Goal: Navigation & Orientation: Find specific page/section

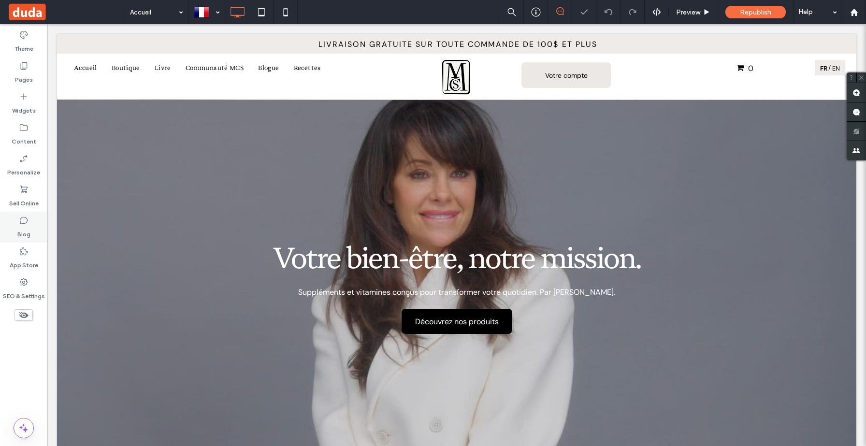
click at [22, 230] on label "Blog" at bounding box center [23, 232] width 13 height 14
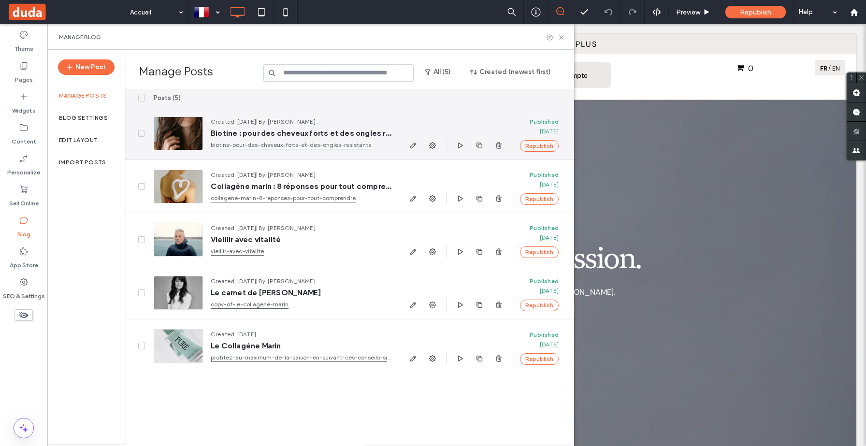
click at [246, 135] on span "Biotine : pour des cheveux forts et des ongles résistants" at bounding box center [301, 134] width 181 height 10
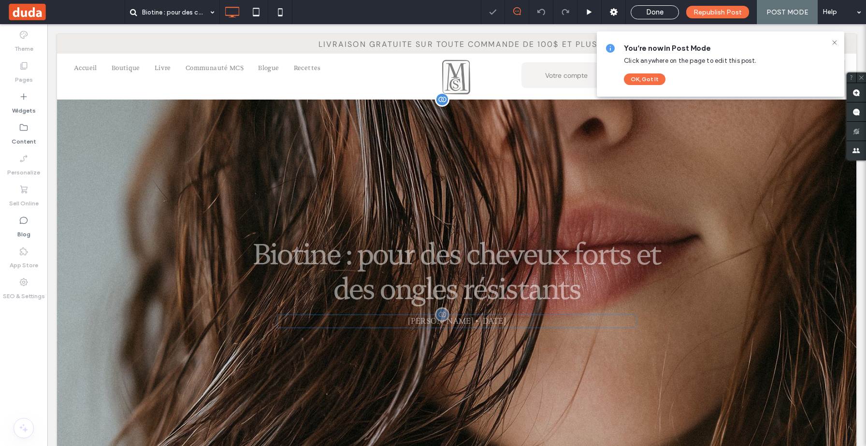
click at [435, 321] on div "[PERSON_NAME] • [DATE]" at bounding box center [457, 322] width 360 height 14
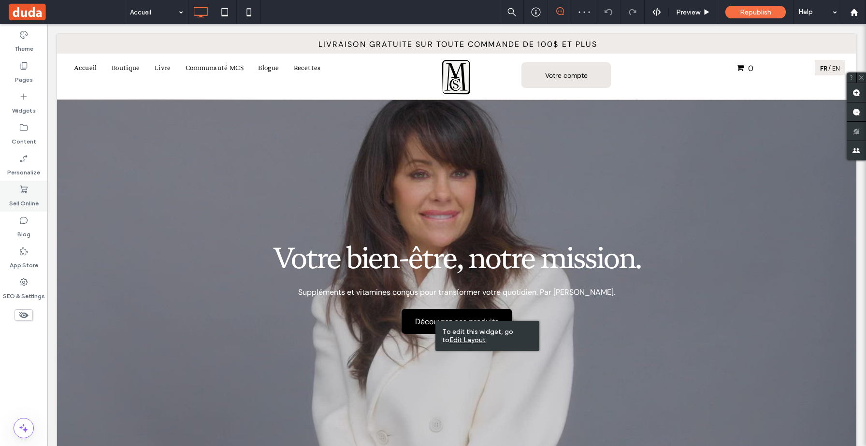
click at [23, 196] on label "Sell Online" at bounding box center [23, 201] width 29 height 14
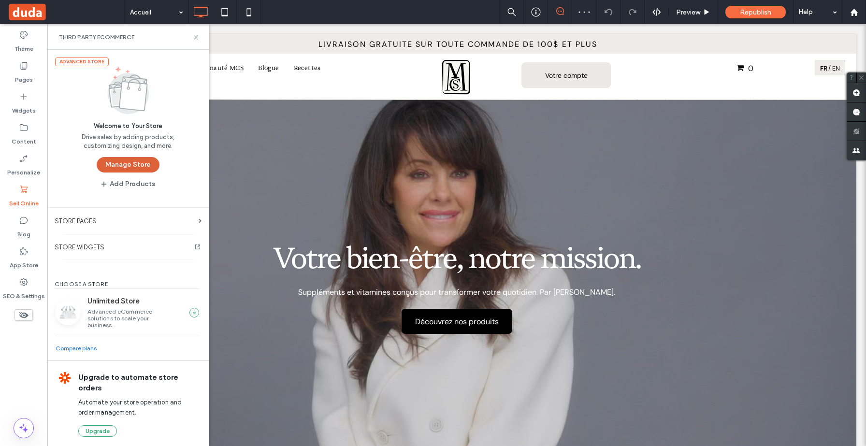
click at [117, 167] on button "Manage Store" at bounding box center [128, 164] width 63 height 15
